Goal: Transaction & Acquisition: Purchase product/service

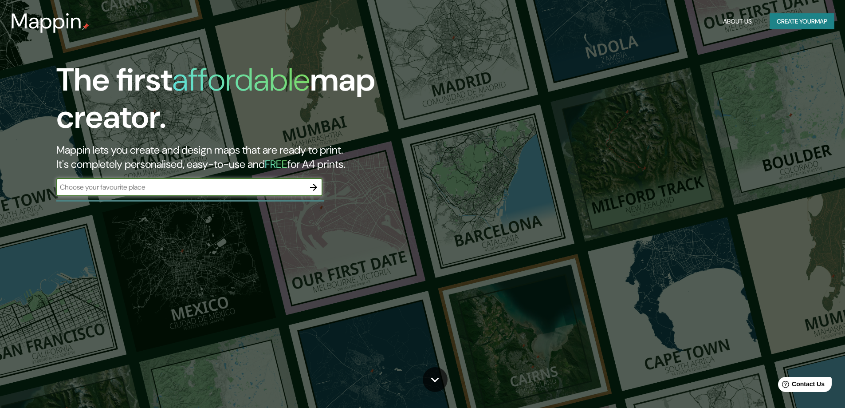
click at [94, 190] on input "text" at bounding box center [180, 187] width 248 height 10
type input "[GEOGRAPHIC_DATA][PERSON_NAME]"
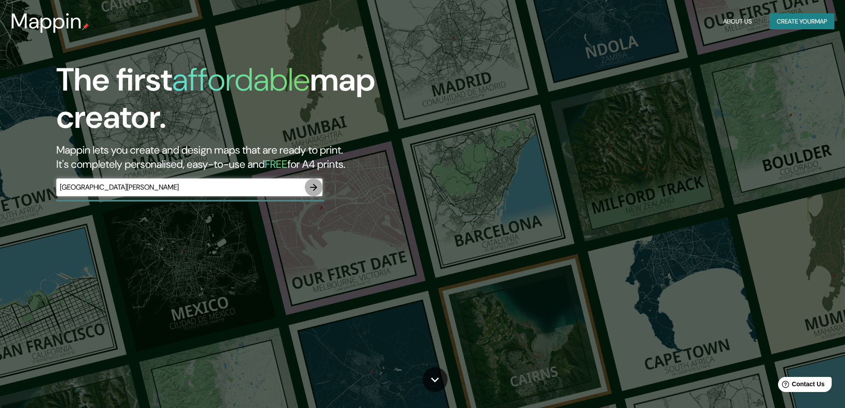
click at [306, 184] on button "button" at bounding box center [314, 187] width 18 height 18
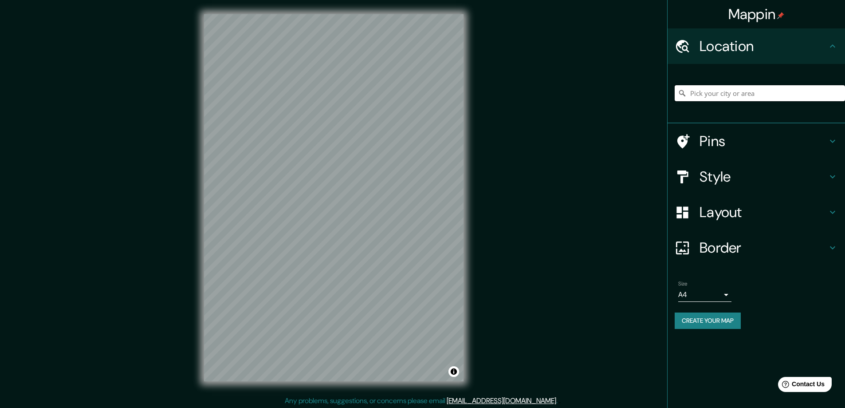
click at [700, 100] on input "Pick your city or area" at bounding box center [759, 93] width 170 height 16
click at [699, 90] on input "Pick your city or area" at bounding box center [759, 93] width 170 height 16
click at [699, 94] on input "Pick your city or area" at bounding box center [759, 93] width 170 height 16
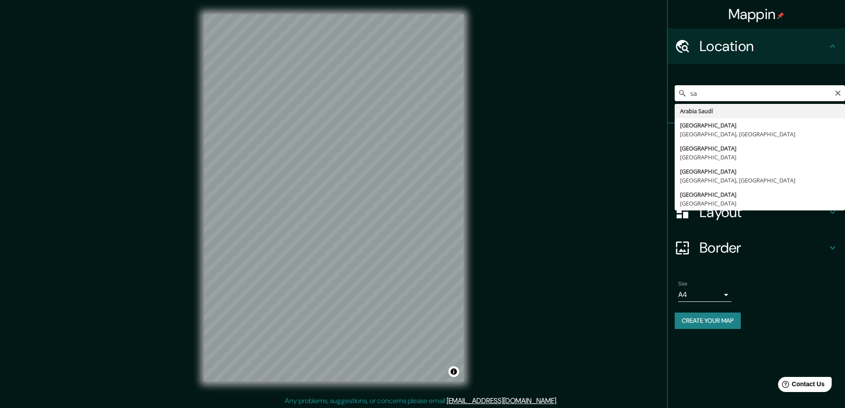
click at [700, 94] on input "sa" at bounding box center [759, 93] width 170 height 16
click at [835, 48] on icon at bounding box center [832, 46] width 11 height 11
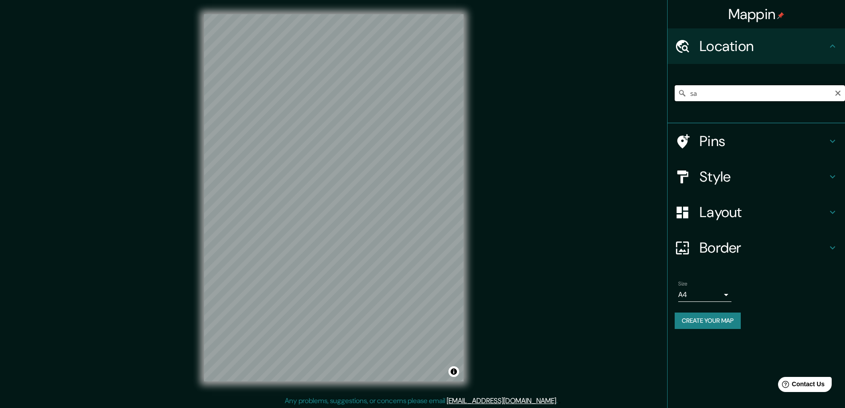
click at [714, 94] on input "sa" at bounding box center [759, 93] width 170 height 16
click at [467, 201] on div "© Mapbox © OpenStreetMap Improve this map" at bounding box center [334, 197] width 288 height 395
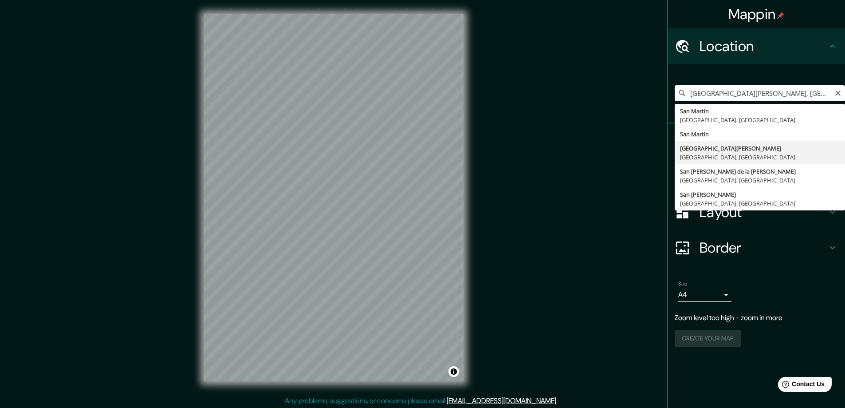
click at [732, 97] on input "[GEOGRAPHIC_DATA][PERSON_NAME], [GEOGRAPHIC_DATA], [GEOGRAPHIC_DATA]" at bounding box center [759, 93] width 170 height 16
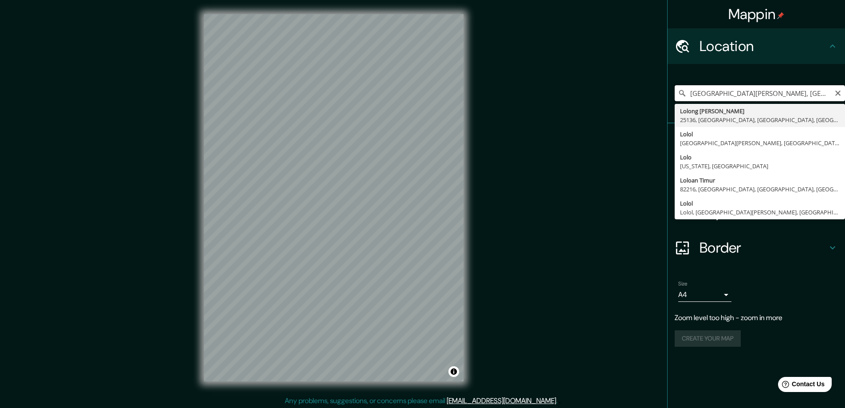
click at [714, 95] on input "[GEOGRAPHIC_DATA][PERSON_NAME], [GEOGRAPHIC_DATA], [GEOGRAPHIC_DATA]" at bounding box center [759, 93] width 170 height 16
type input "[GEOGRAPHIC_DATA][PERSON_NAME], [GEOGRAPHIC_DATA], [GEOGRAPHIC_DATA]"
